Goal: Task Accomplishment & Management: Use online tool/utility

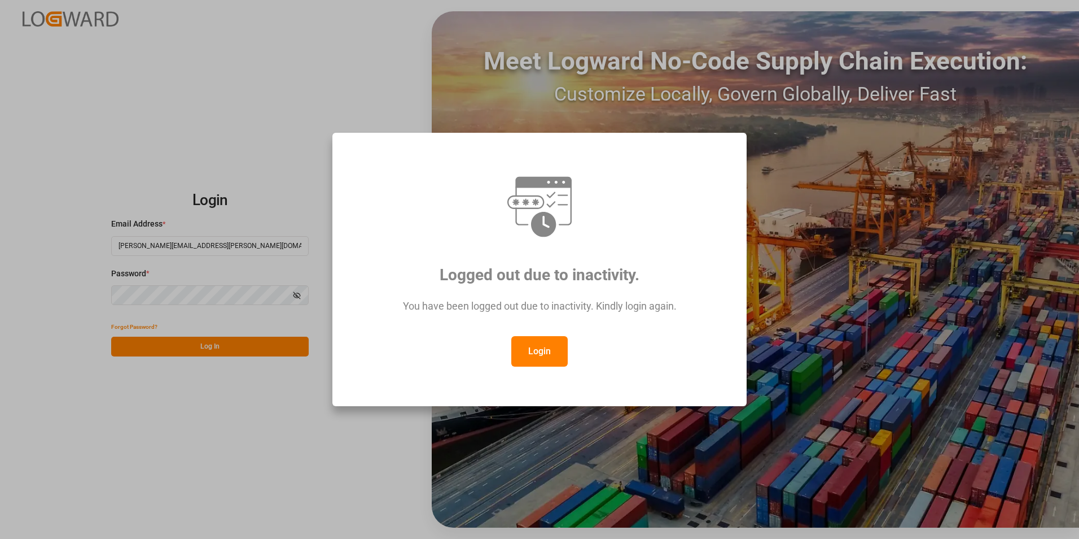
click at [543, 342] on button "Login" at bounding box center [539, 351] width 56 height 30
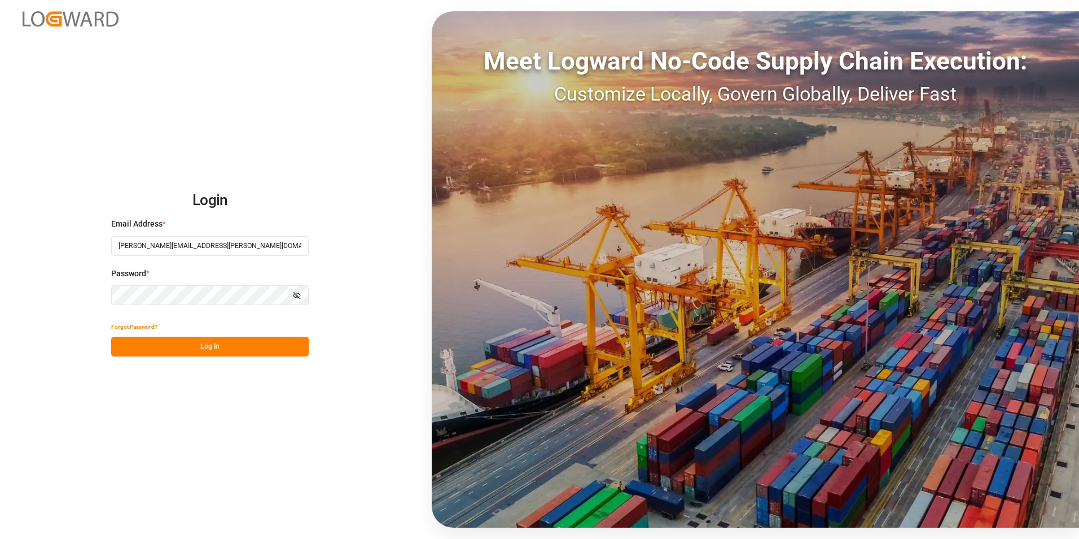
click at [198, 348] on button "Log In" at bounding box center [210, 346] width 198 height 20
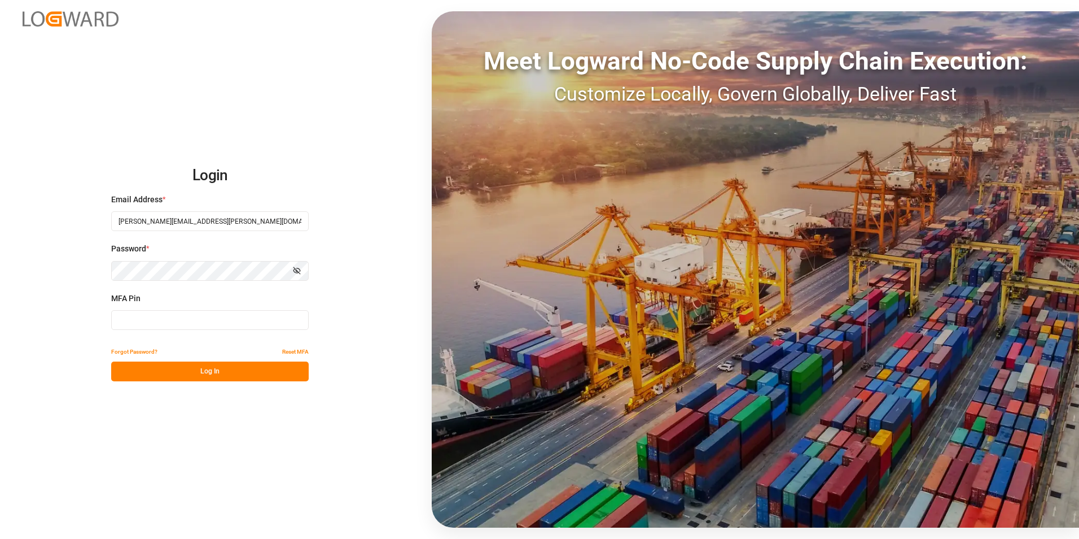
click at [191, 323] on input at bounding box center [210, 320] width 198 height 20
click at [182, 323] on input at bounding box center [210, 320] width 198 height 20
type input "133675"
click at [205, 371] on button "Log In" at bounding box center [210, 371] width 198 height 20
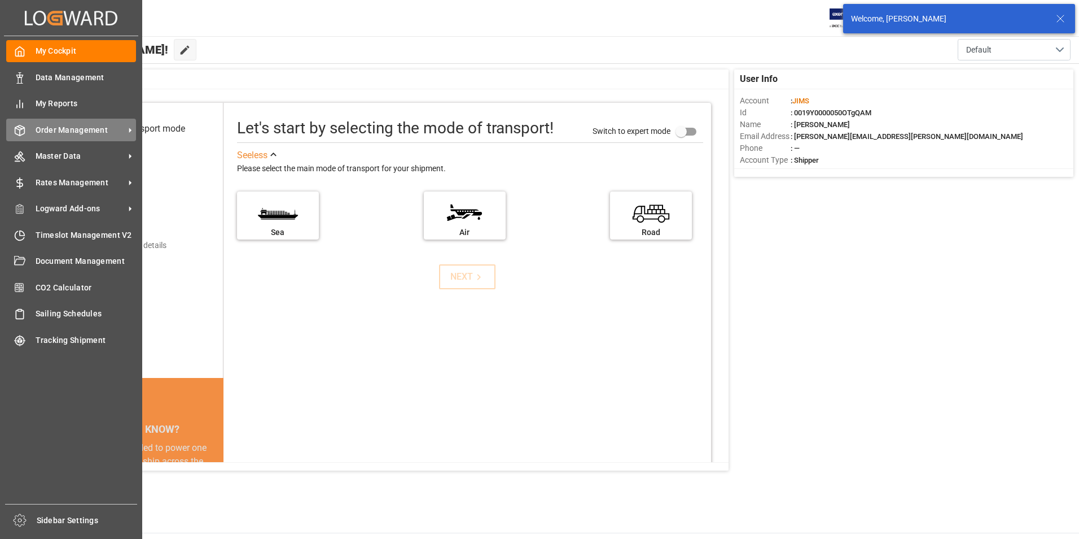
click at [81, 131] on span "Order Management" at bounding box center [80, 130] width 89 height 12
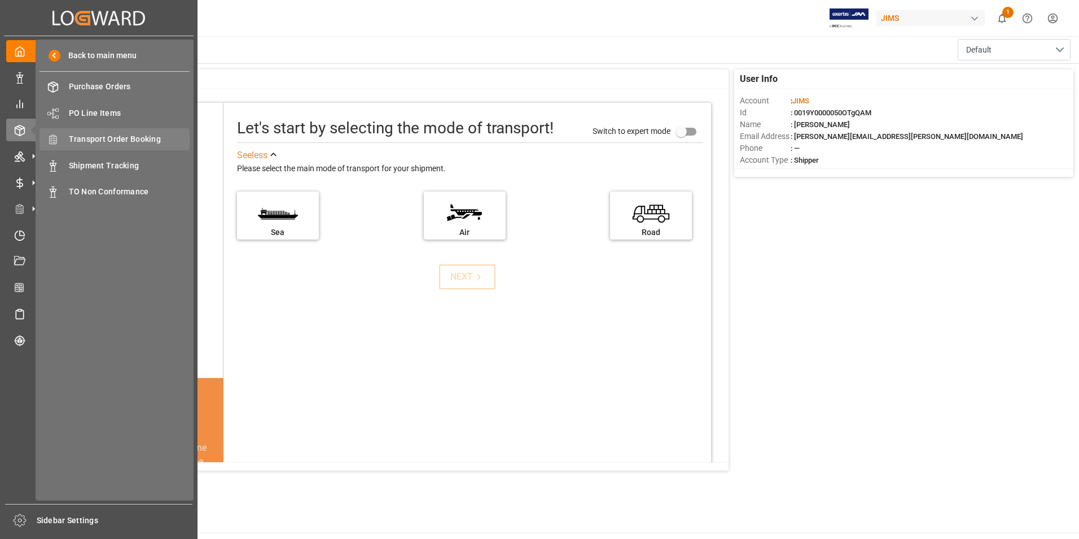
click at [130, 139] on span "Transport Order Booking" at bounding box center [129, 139] width 121 height 12
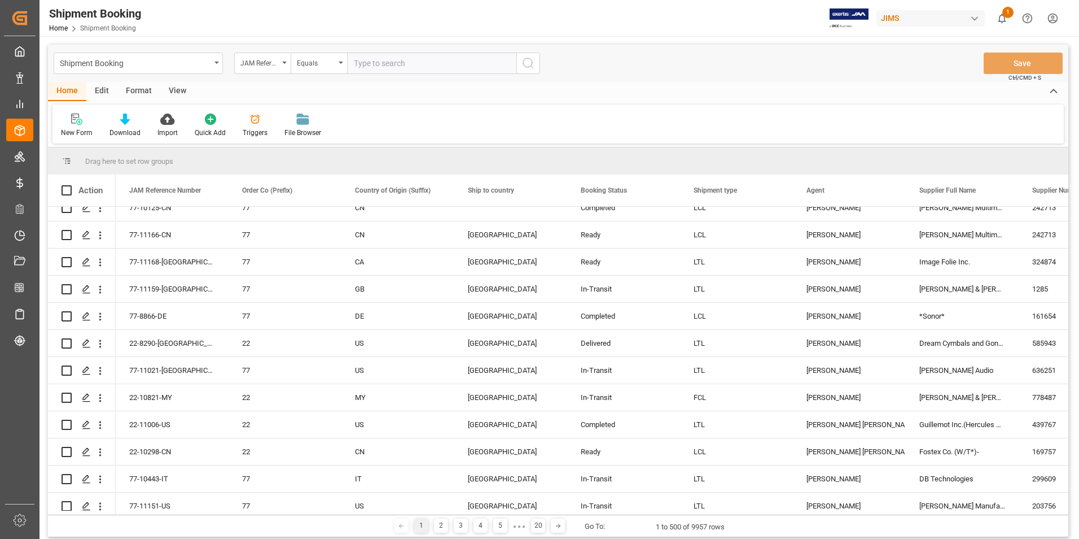
scroll to position [339, 0]
